Goal: Task Accomplishment & Management: Manage account settings

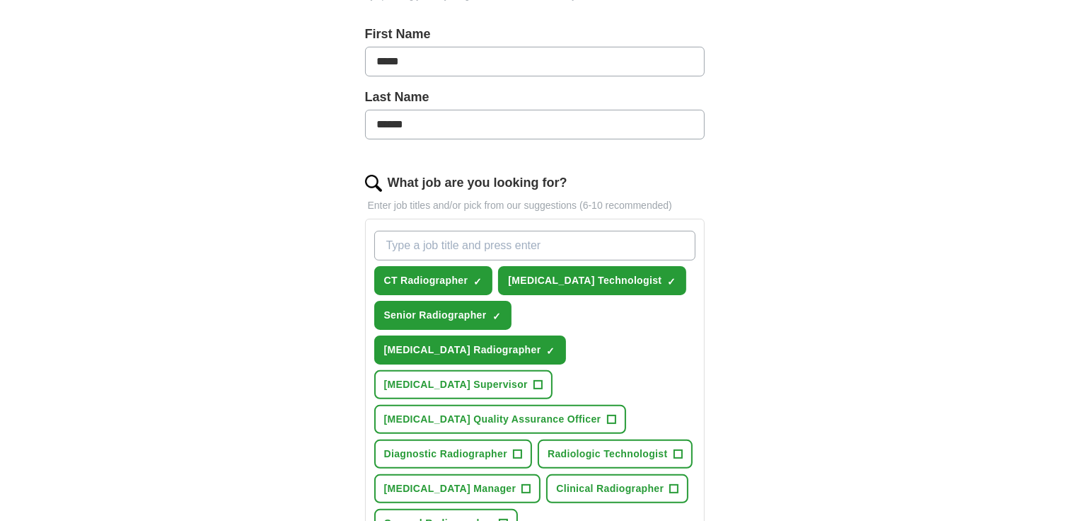
scroll to position [303, 0]
click at [0, 0] on span "×" at bounding box center [0, 0] width 0 height 0
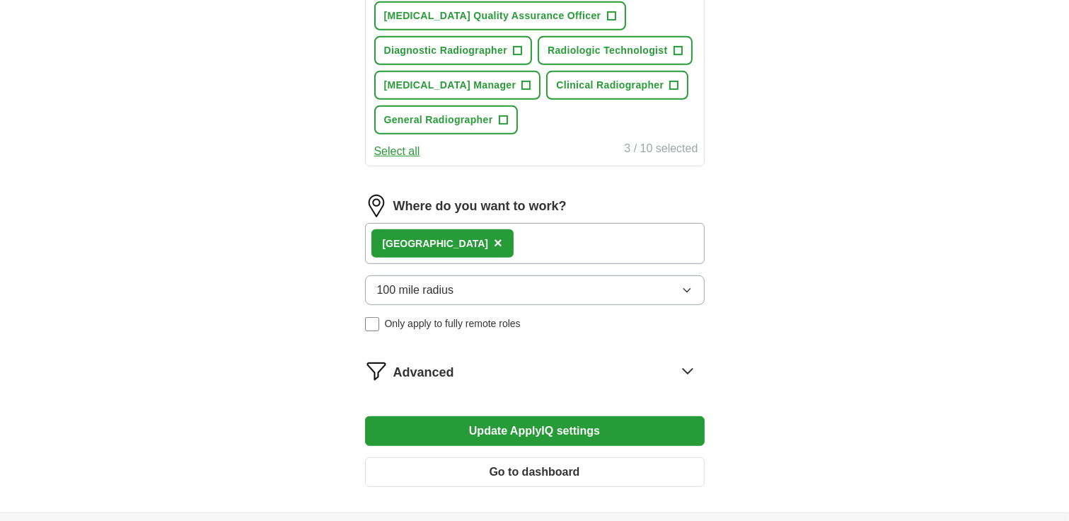
scroll to position [708, 0]
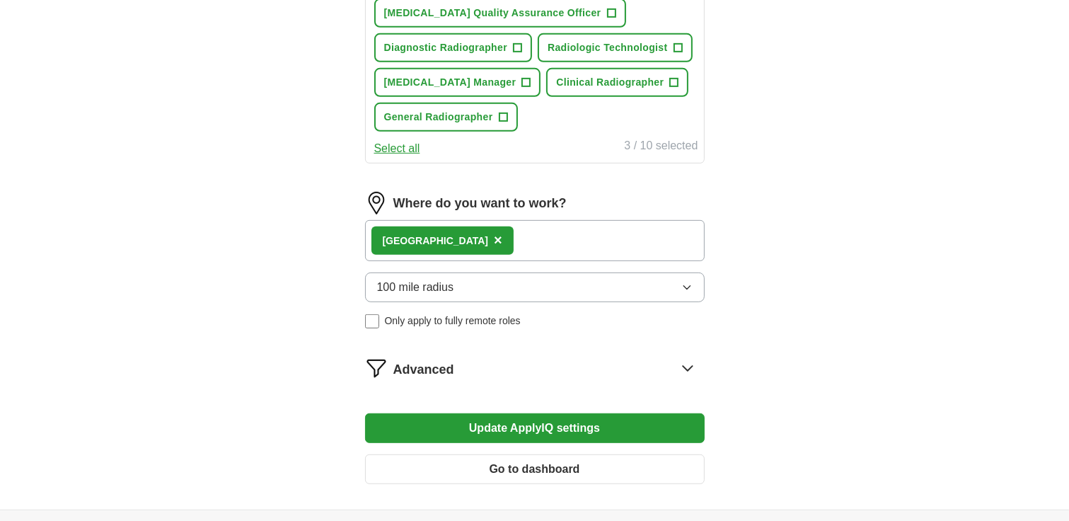
click at [685, 357] on icon at bounding box center [687, 368] width 23 height 23
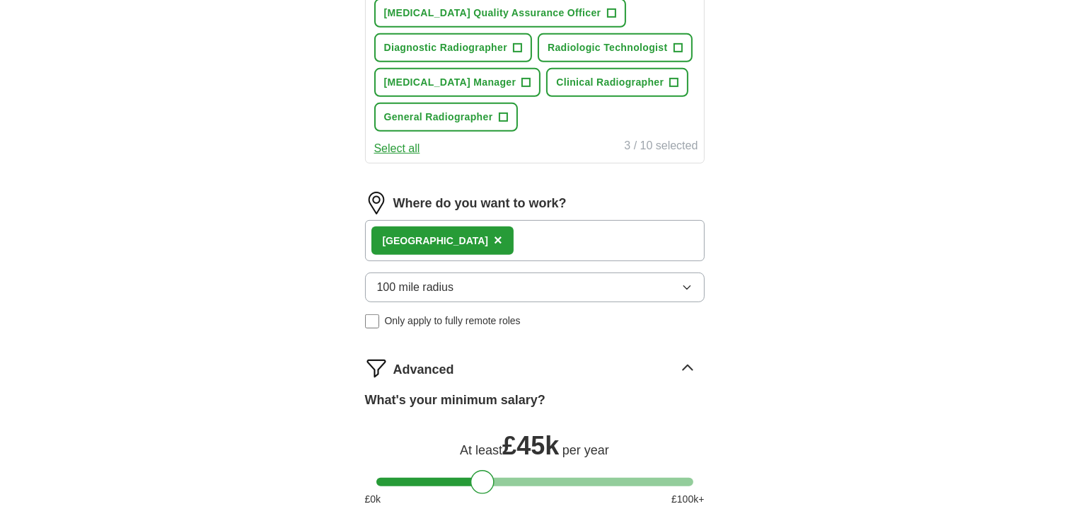
click at [685, 357] on icon at bounding box center [687, 368] width 23 height 23
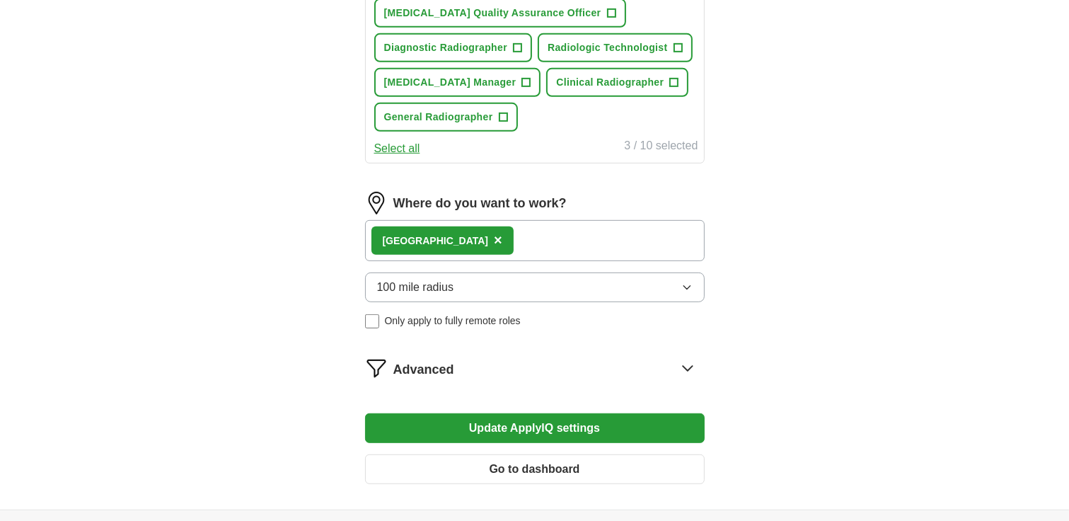
click at [685, 357] on icon at bounding box center [687, 368] width 23 height 23
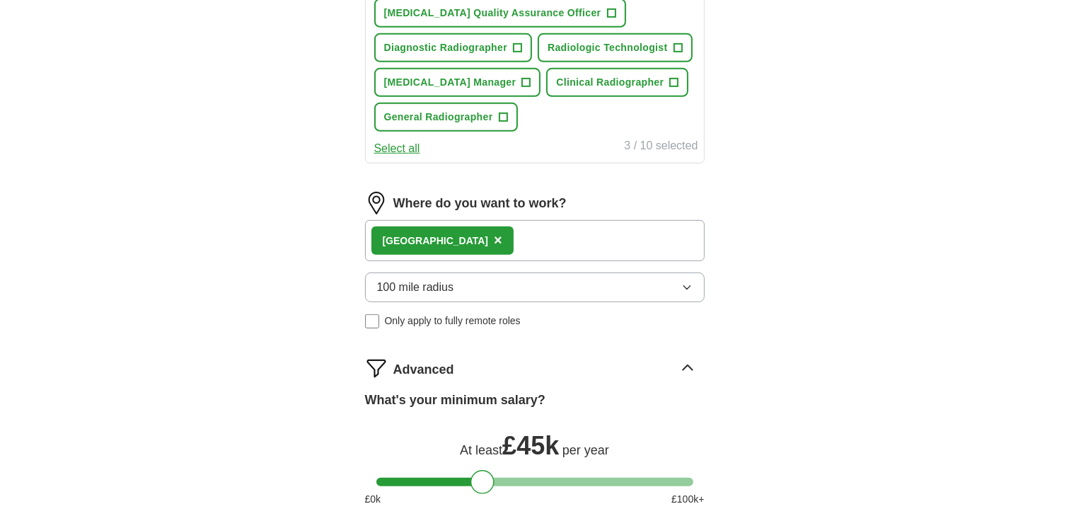
click at [685, 357] on icon at bounding box center [687, 368] width 23 height 23
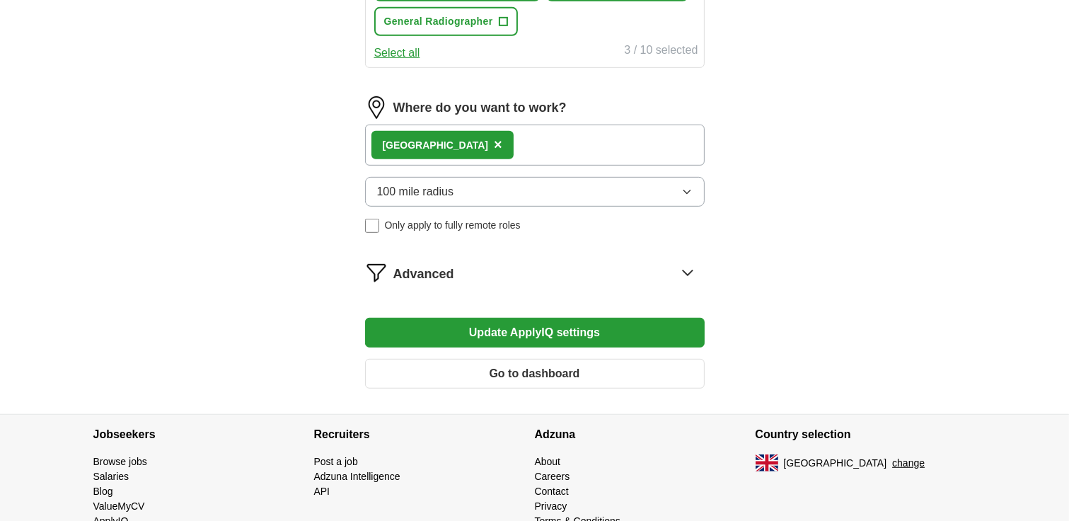
scroll to position [813, 0]
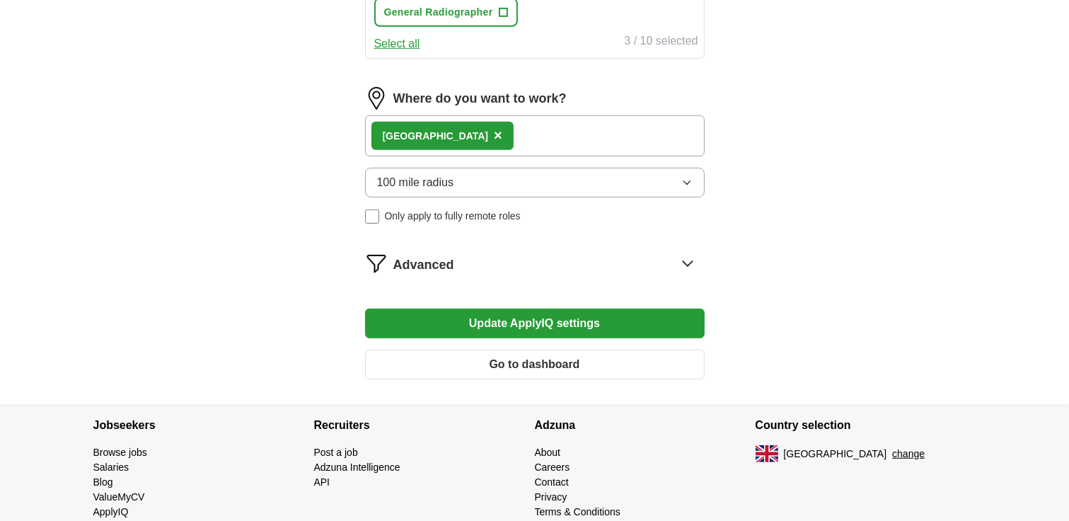
click at [535, 308] on button "Update ApplyIQ settings" at bounding box center [535, 323] width 340 height 30
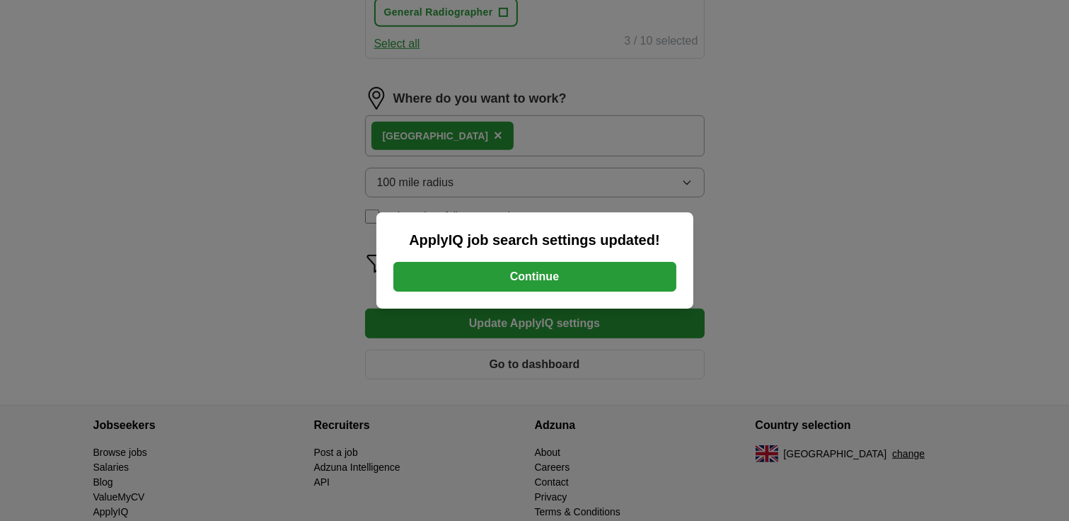
click at [554, 279] on button "Continue" at bounding box center [534, 277] width 283 height 30
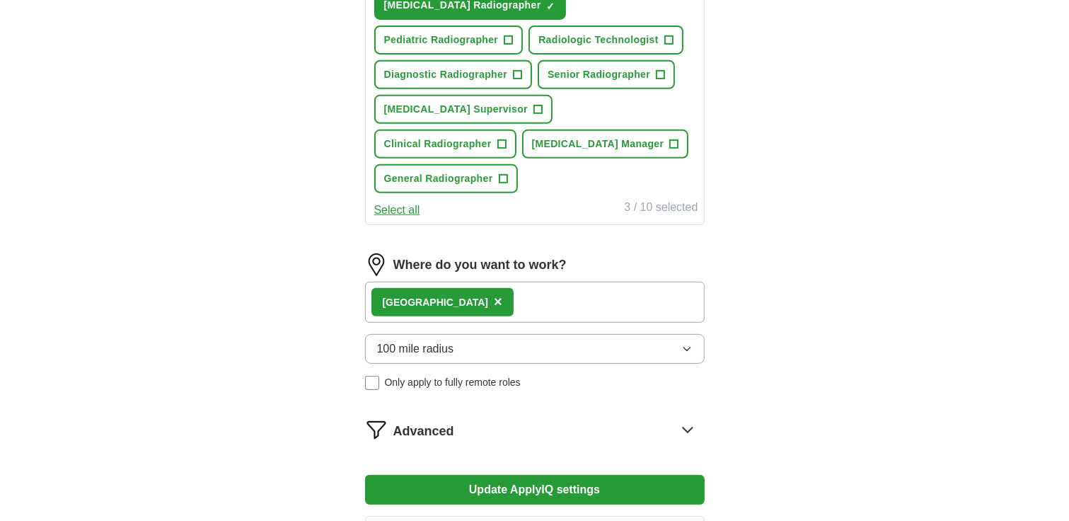
scroll to position [633, 0]
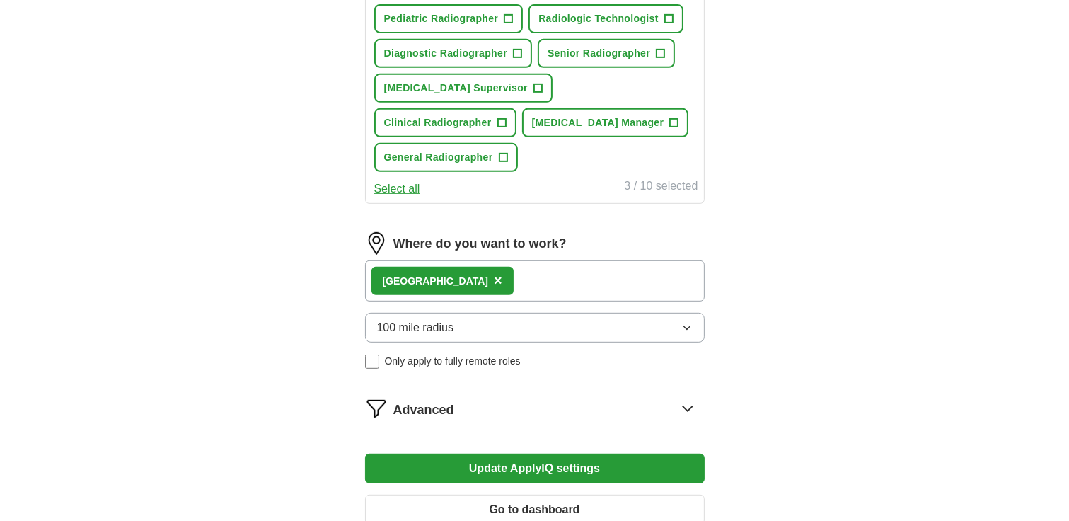
click at [356, 321] on div "Let ApplyIQ do the hard work of searching and applying for jobs. Just tell us w…" at bounding box center [534, 19] width 453 height 1060
click at [372, 321] on div "Let ApplyIQ do the hard work of searching and applying for jobs. Just tell us w…" at bounding box center [534, 19] width 453 height 1060
drag, startPoint x: 1068, startPoint y: 330, endPoint x: 1068, endPoint y: 345, distance: 14.9
click at [607, 453] on button "Update ApplyIQ settings" at bounding box center [535, 468] width 340 height 30
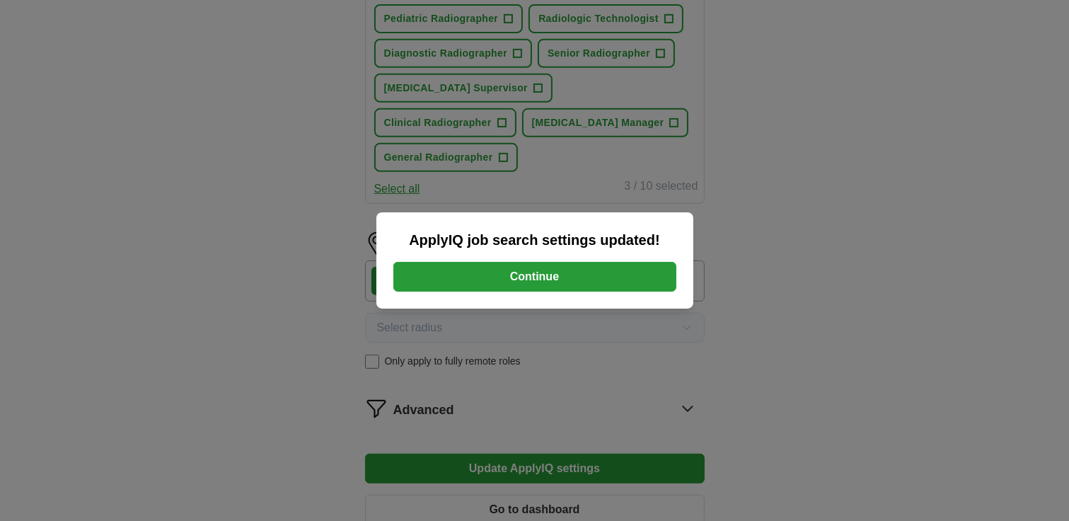
click at [569, 274] on button "Continue" at bounding box center [534, 277] width 283 height 30
